Goal: Find specific page/section: Find specific page/section

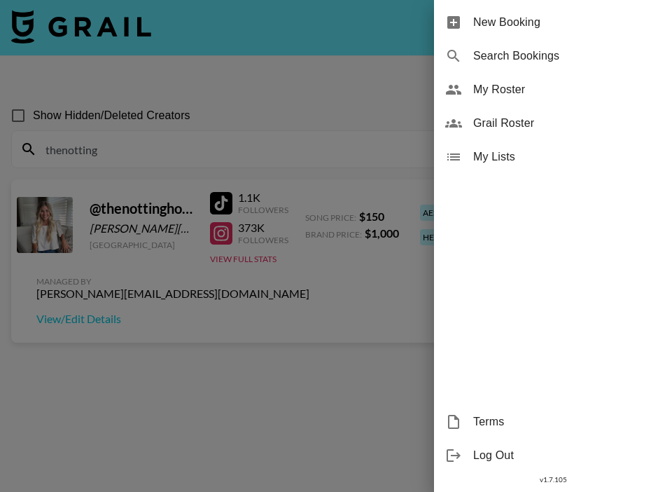
click at [310, 114] on div at bounding box center [336, 246] width 672 height 492
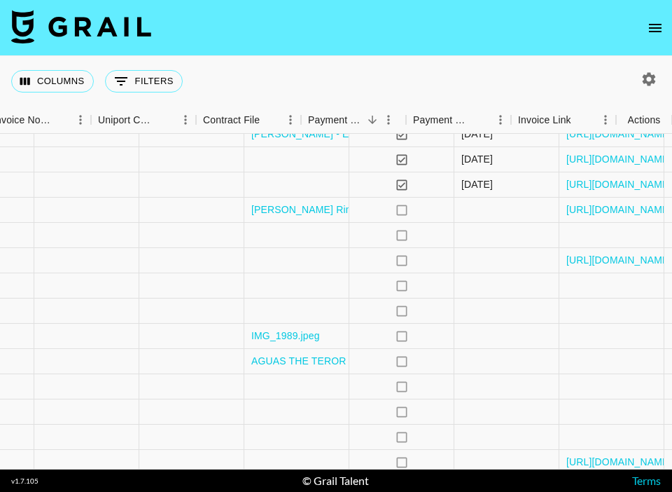
scroll to position [209, 1653]
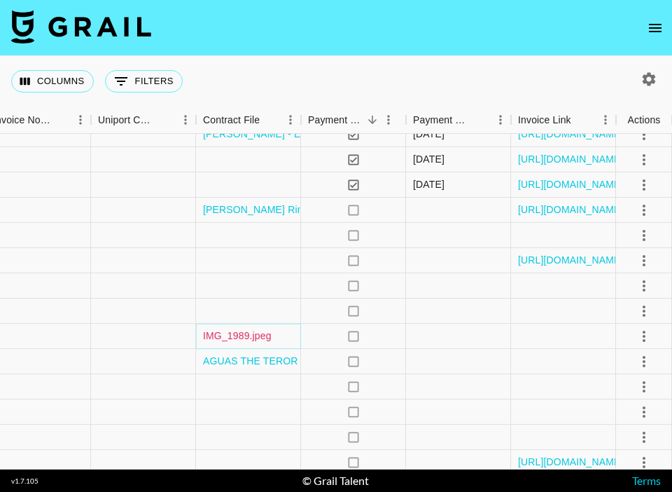
click at [244, 337] on link "IMG_1989.jpeg" at bounding box center [237, 335] width 69 height 14
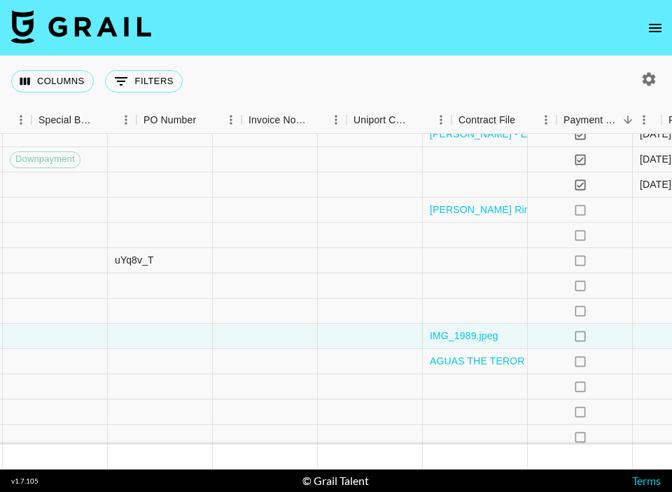
scroll to position [209, 1464]
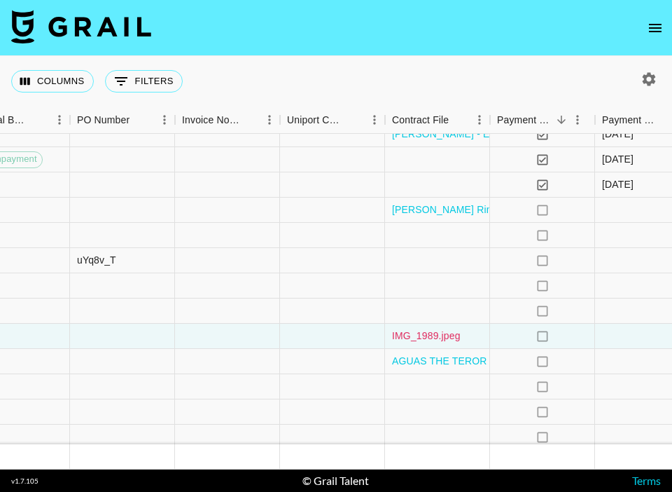
click at [432, 331] on link "IMG_1989.jpeg" at bounding box center [426, 335] width 69 height 14
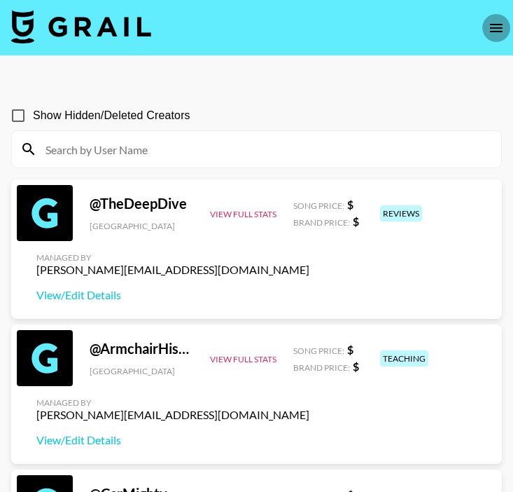
click at [492, 23] on icon "open drawer" at bounding box center [496, 28] width 17 height 17
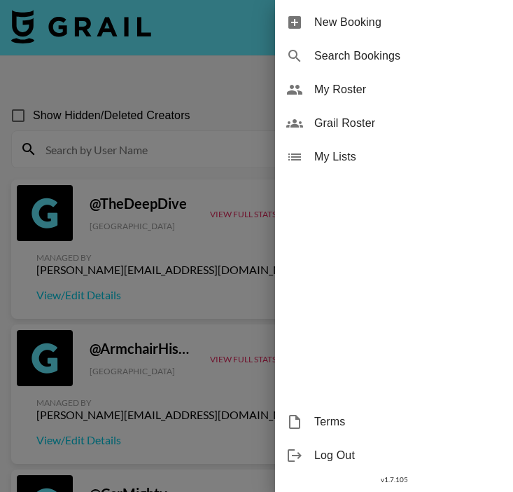
click at [375, 80] on div "My Roster" at bounding box center [394, 90] width 238 height 34
click at [363, 91] on span "My Roster" at bounding box center [408, 89] width 188 height 17
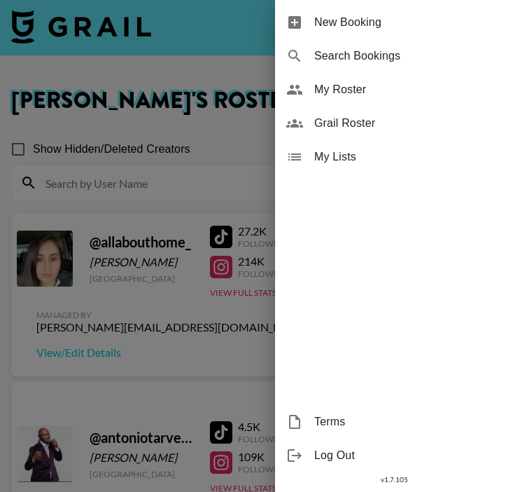
click at [258, 125] on div at bounding box center [256, 246] width 513 height 492
click at [230, 155] on div at bounding box center [256, 246] width 513 height 492
click at [361, 92] on span "My Roster" at bounding box center [408, 89] width 188 height 17
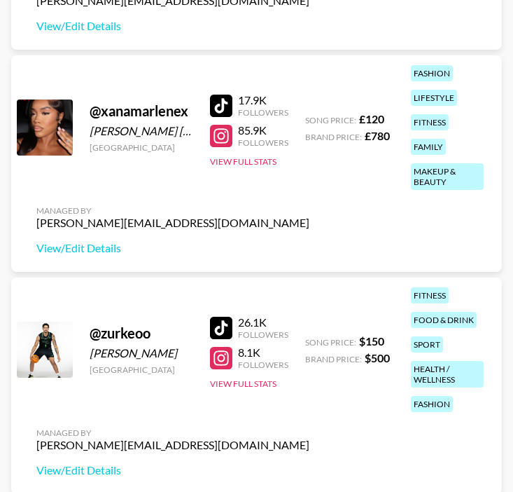
scroll to position [8820, 0]
